Goal: Task Accomplishment & Management: Use online tool/utility

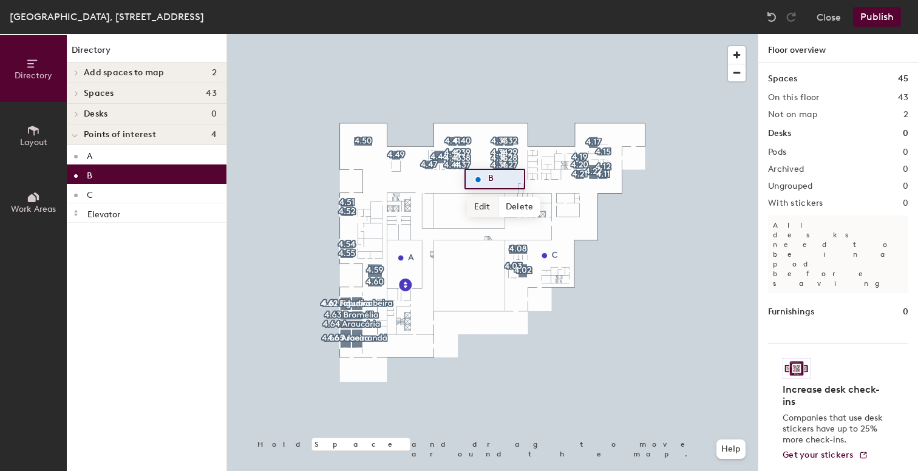
click at [488, 206] on span "Edit" at bounding box center [483, 207] width 32 height 21
click at [479, 173] on img at bounding box center [478, 179] width 15 height 15
click at [494, 201] on span "Done" at bounding box center [498, 207] width 36 height 21
click at [135, 172] on div "B" at bounding box center [147, 174] width 160 height 19
click at [45, 143] on span "Layout" at bounding box center [33, 142] width 27 height 10
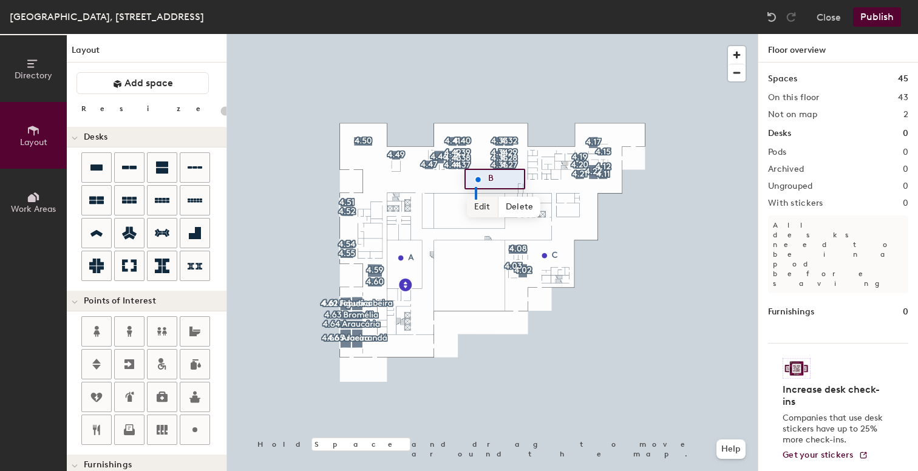
click at [475, 200] on div "B Edit Delete Hold Space and drag to move around the map. Help" at bounding box center [492, 252] width 531 height 437
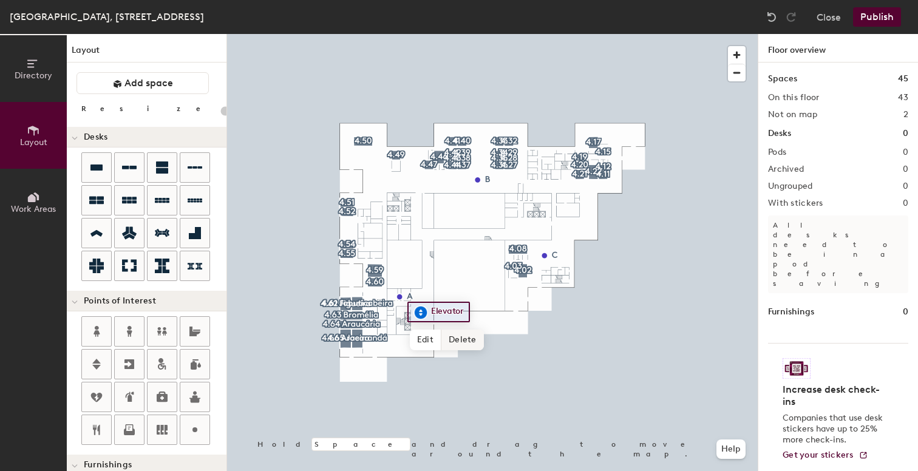
click at [459, 338] on span "Delete" at bounding box center [463, 340] width 43 height 21
click at [401, 320] on span "Edit" at bounding box center [405, 324] width 32 height 21
click at [878, 18] on button "Publish" at bounding box center [877, 16] width 48 height 19
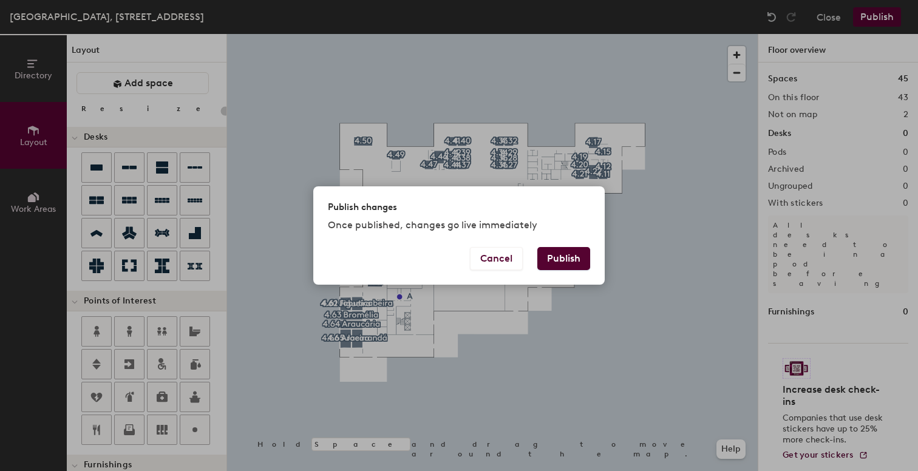
click at [564, 259] on button "Publish" at bounding box center [563, 258] width 53 height 23
type input "20"
